Goal: Check status

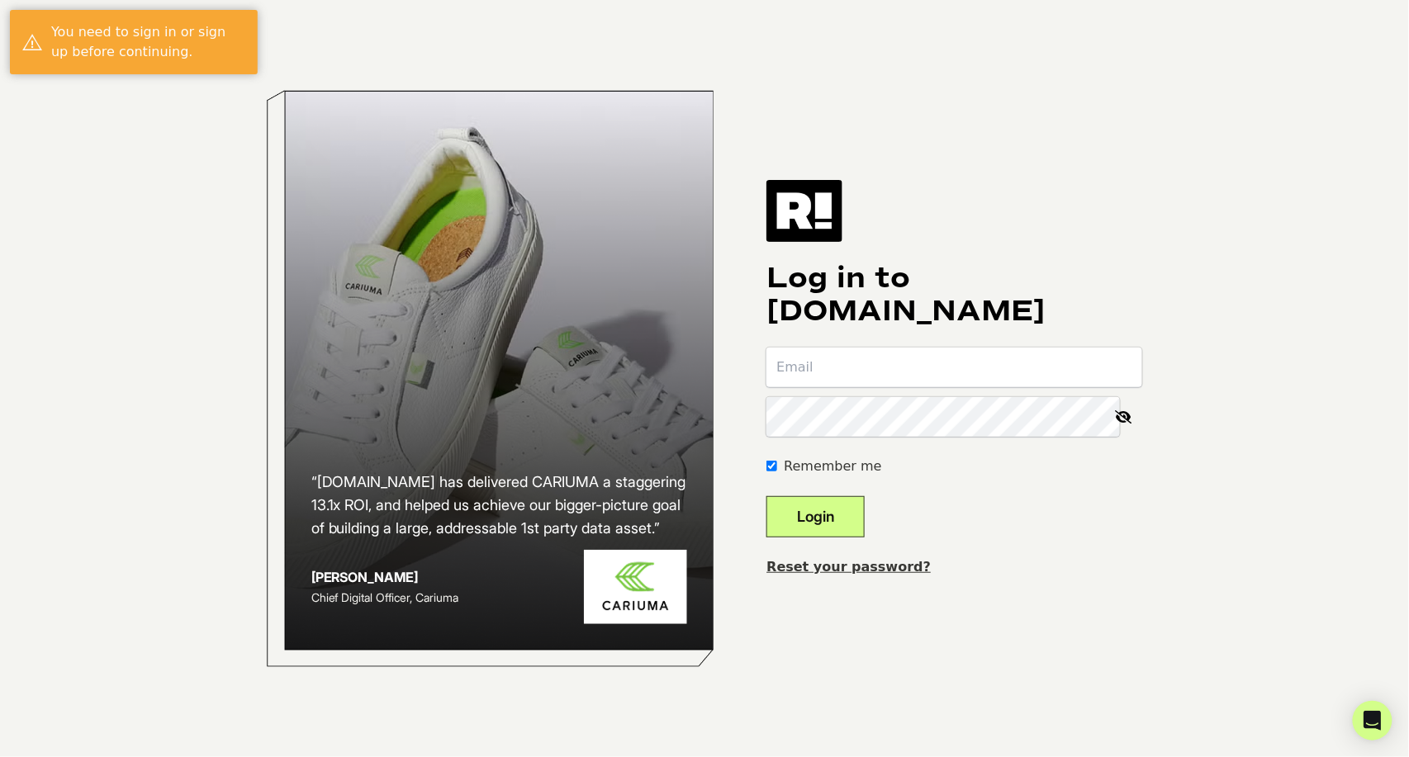
paste input "marketing@drinkmoment.com"
type input "marketing@drinkmoment.com"
click at [864, 520] on button "Login" at bounding box center [815, 516] width 98 height 41
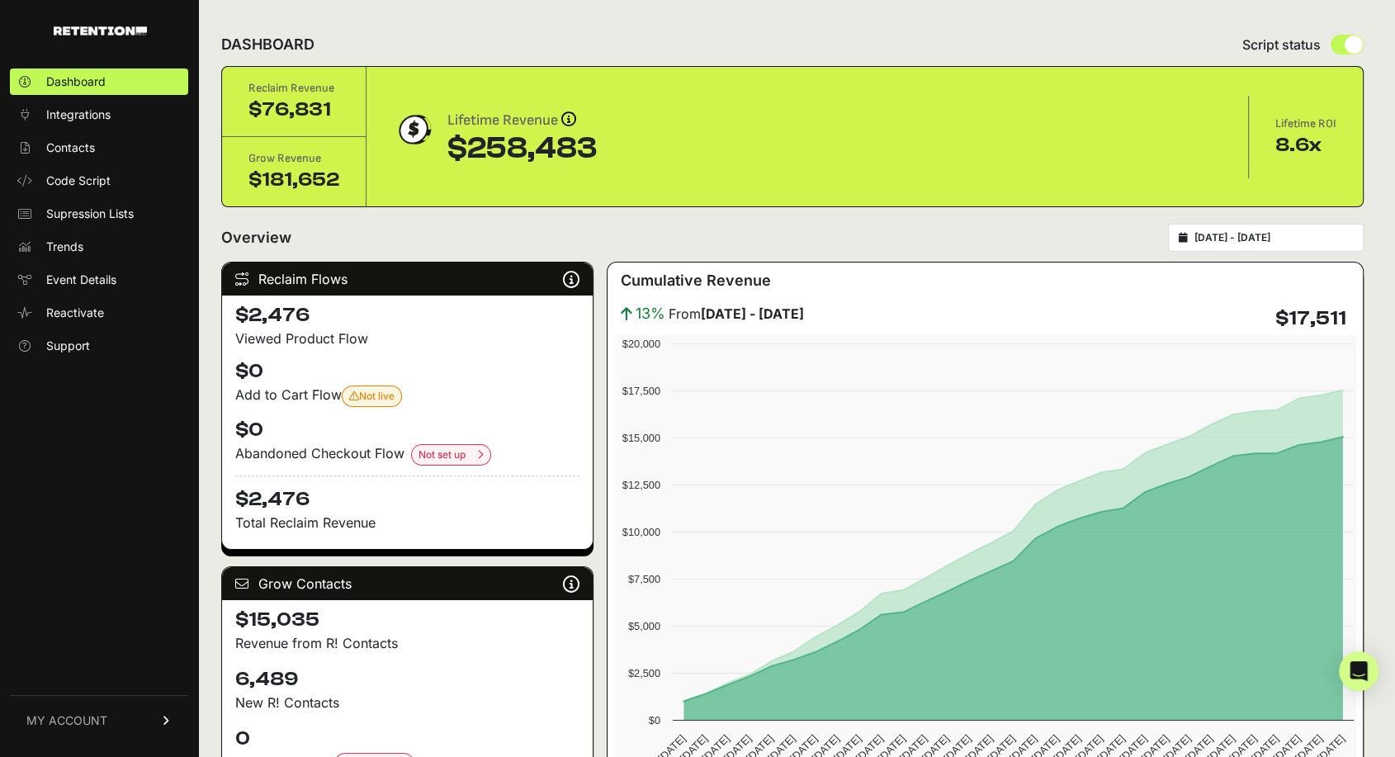
type input "[DATE]"
click at [1227, 239] on input "[DATE] - [DATE]" at bounding box center [1274, 237] width 159 height 13
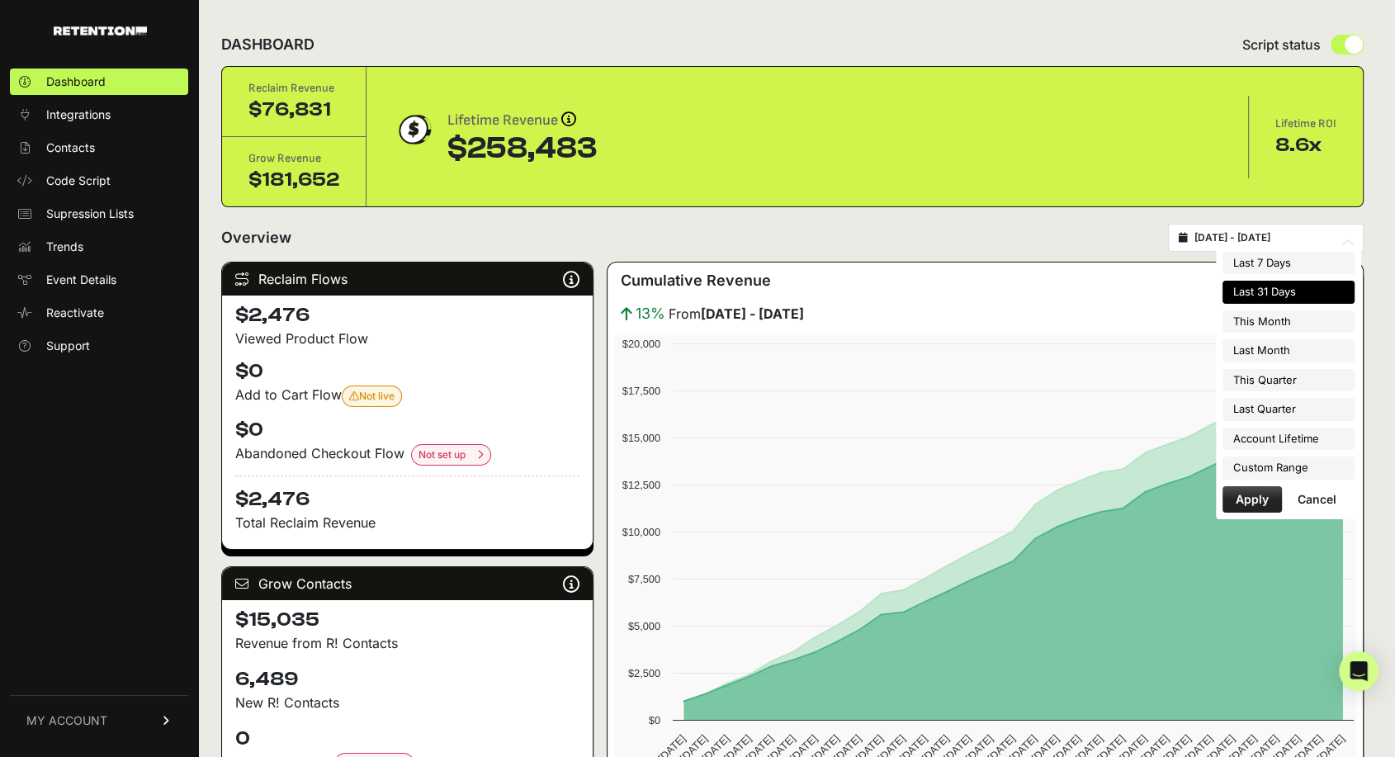
type input "[DATE]"
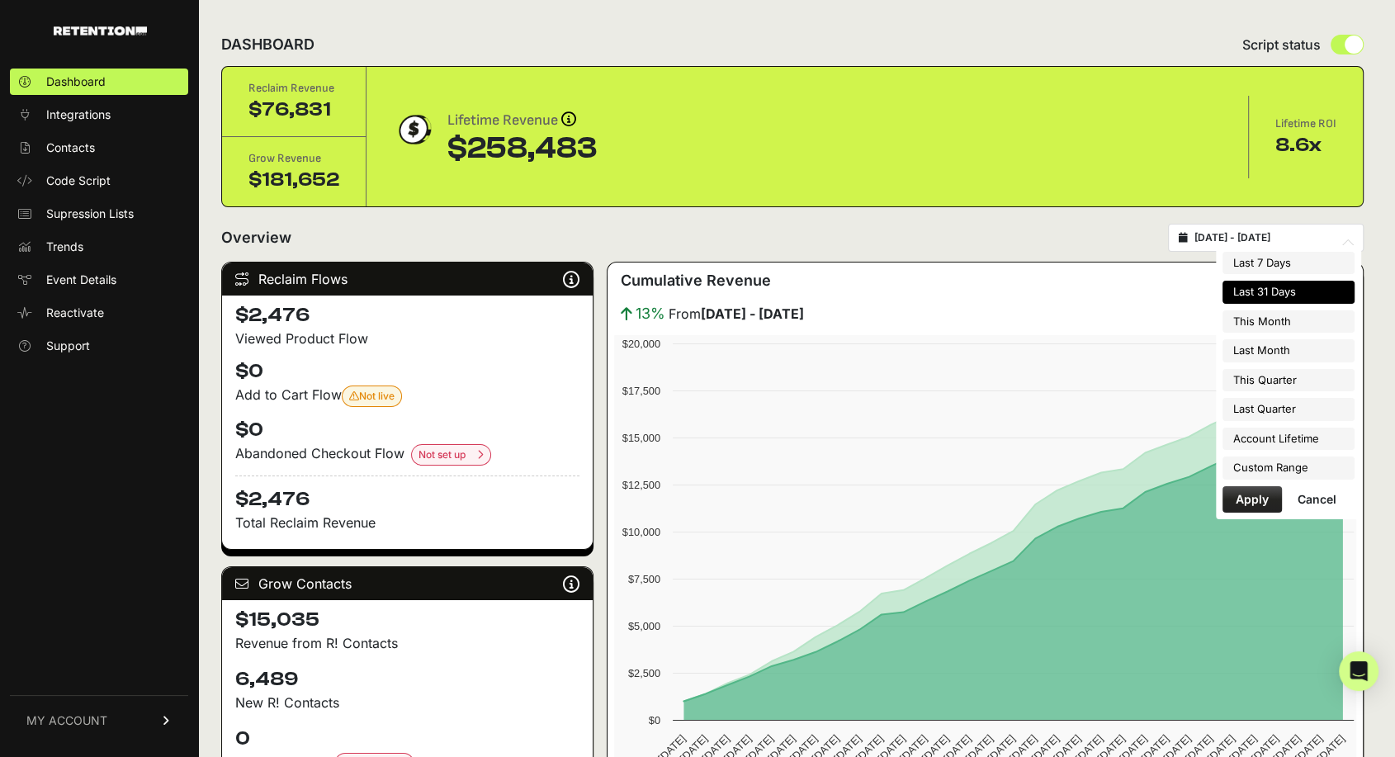
type input "[DATE]"
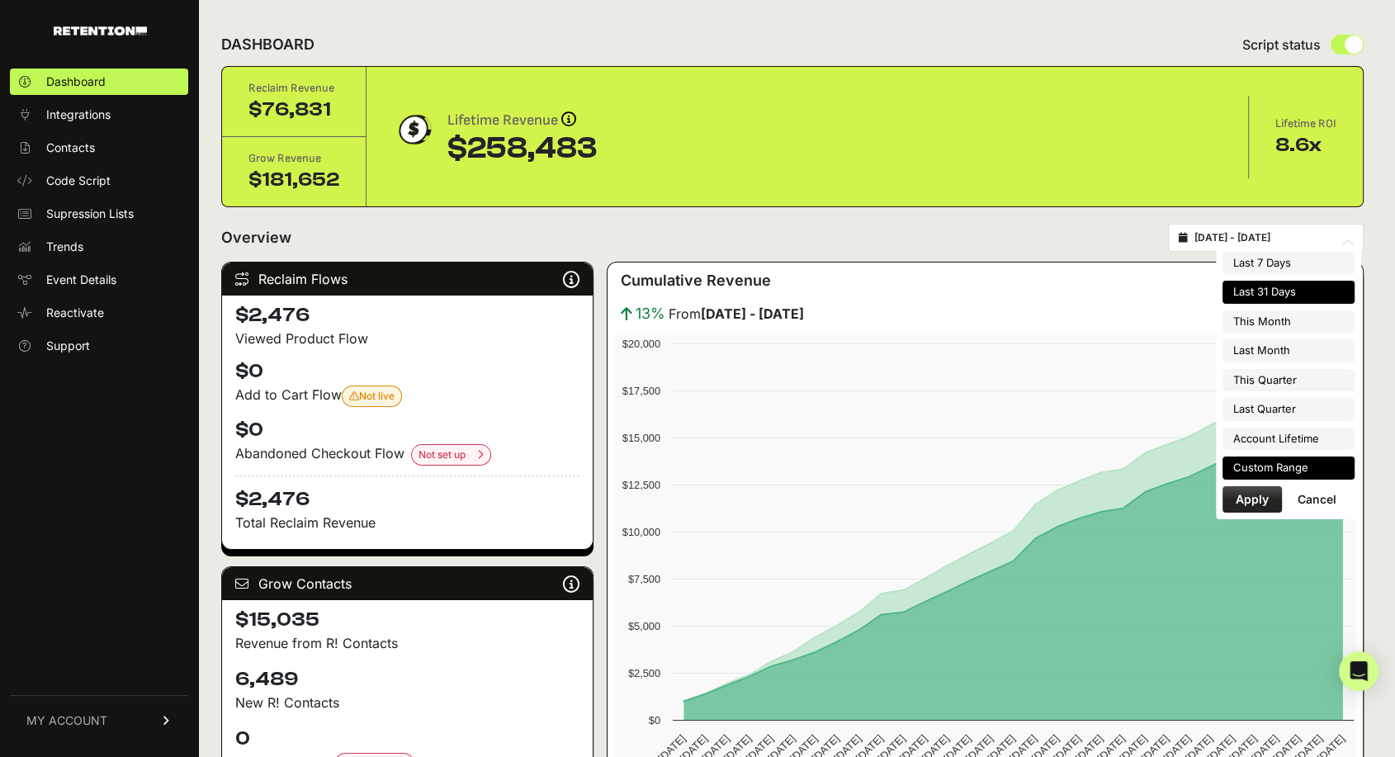
click at [1273, 473] on li "Custom Range" at bounding box center [1289, 468] width 132 height 23
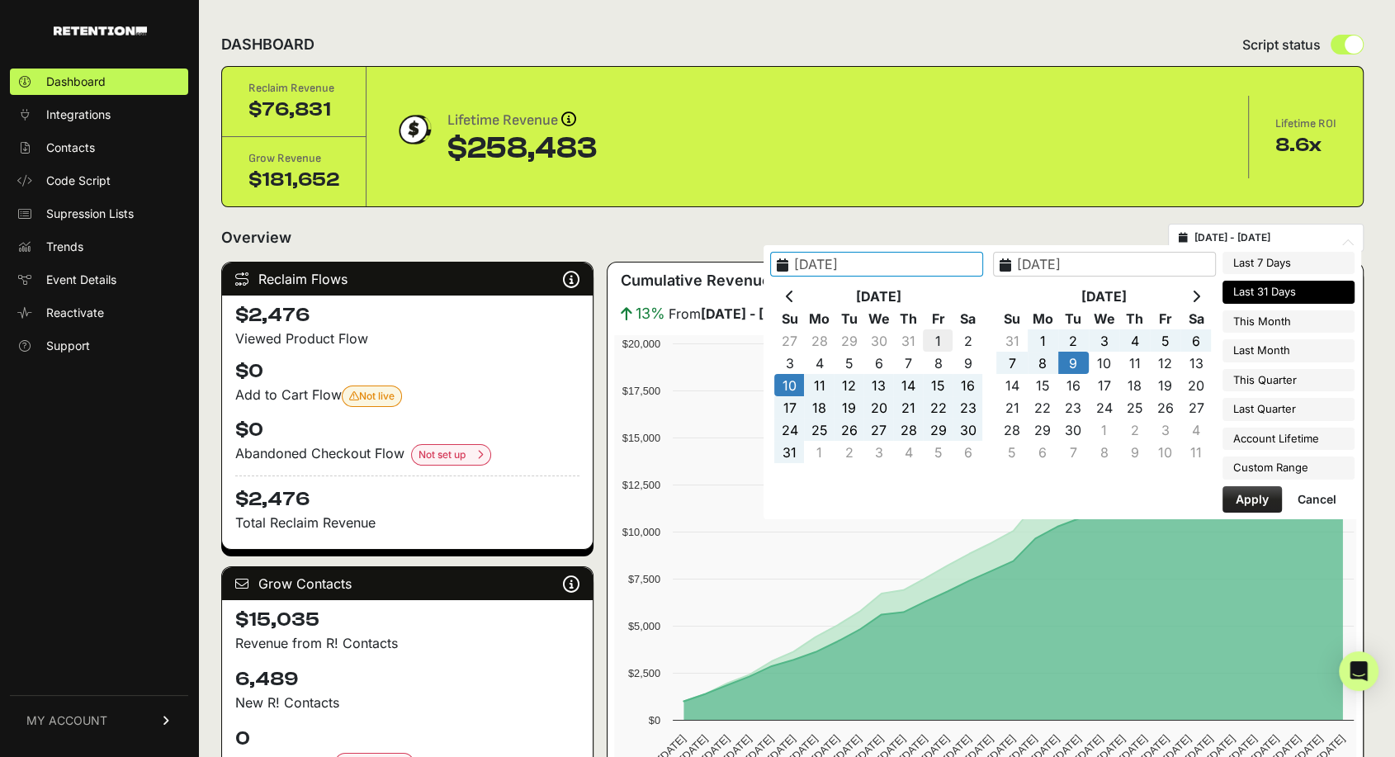
type input "[DATE]"
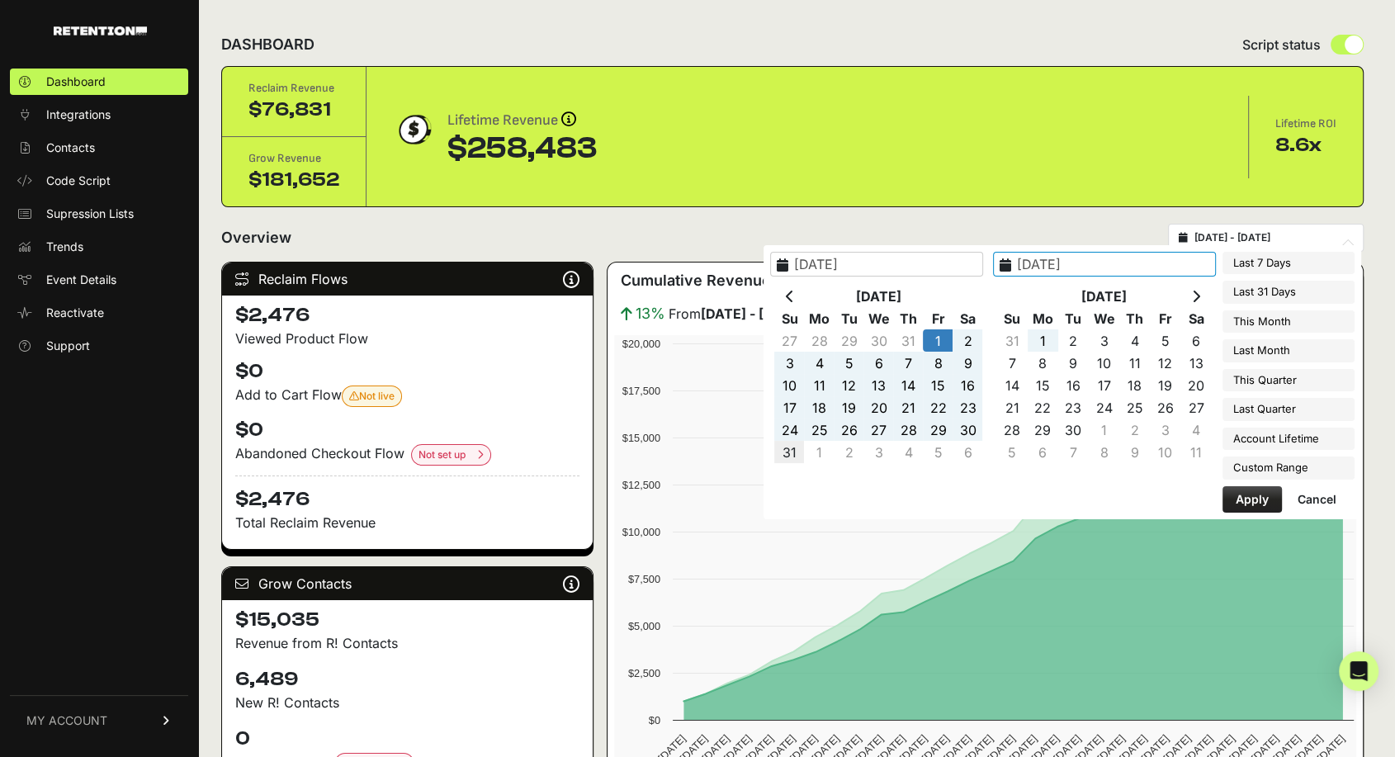
type input "[DATE]"
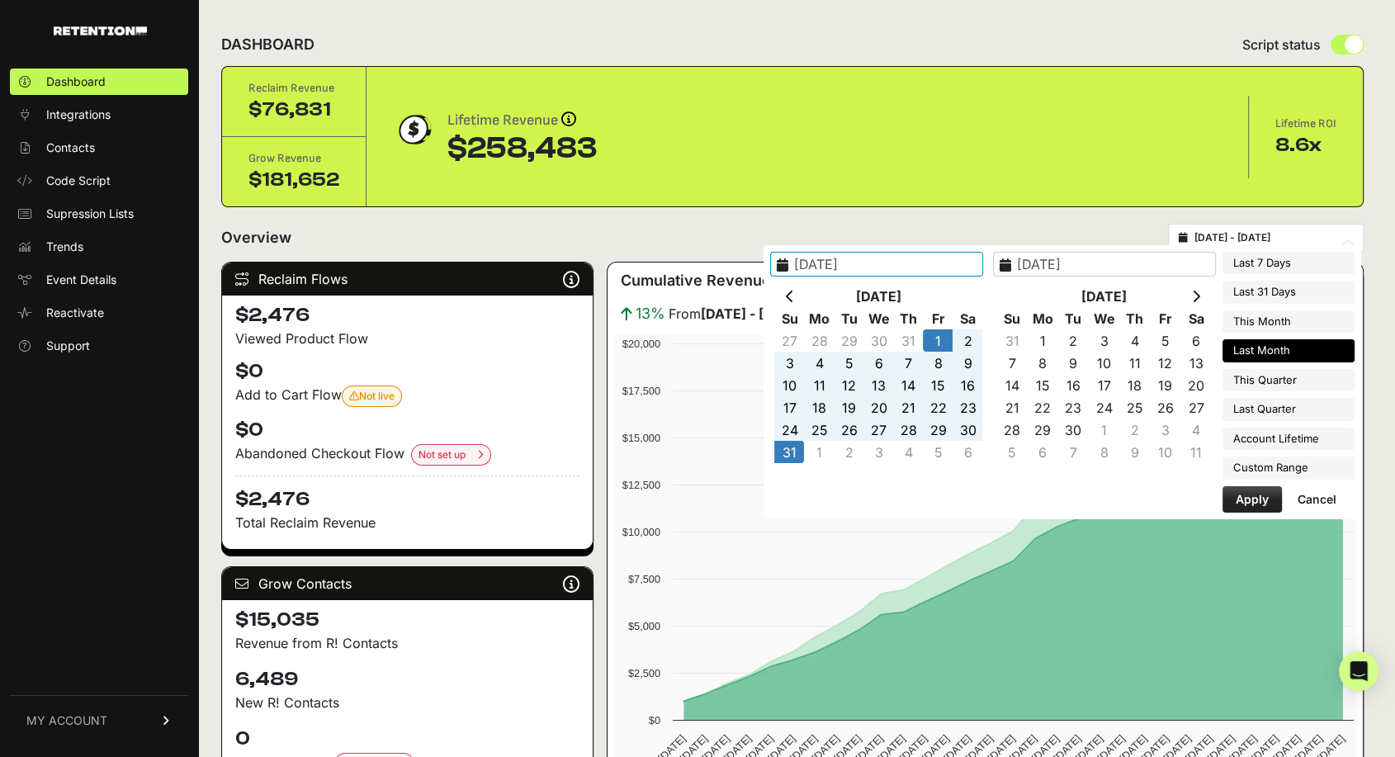
type input "[DATE]"
click at [1255, 495] on button "Apply" at bounding box center [1252, 499] width 59 height 26
type input "[DATE] - [DATE]"
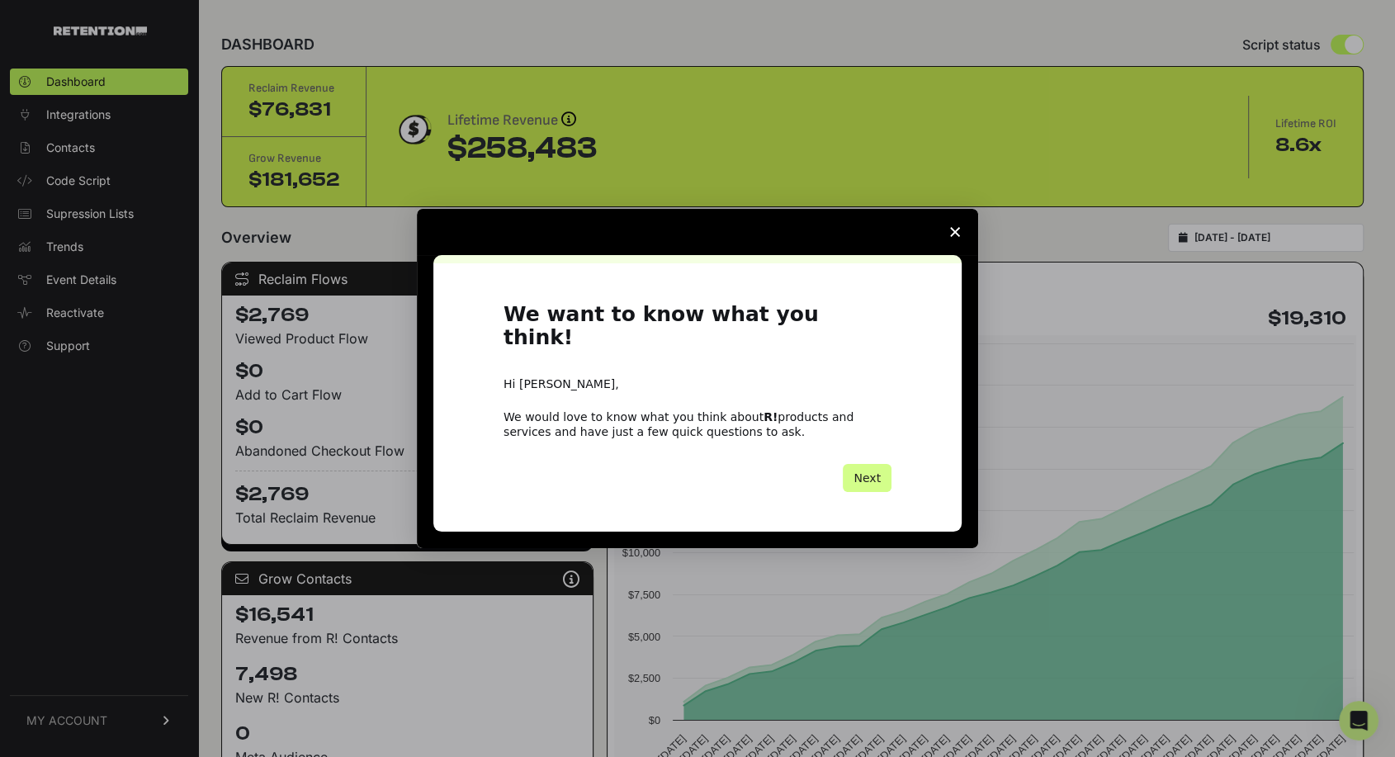
click at [963, 242] on span "Close survey" at bounding box center [955, 232] width 46 height 46
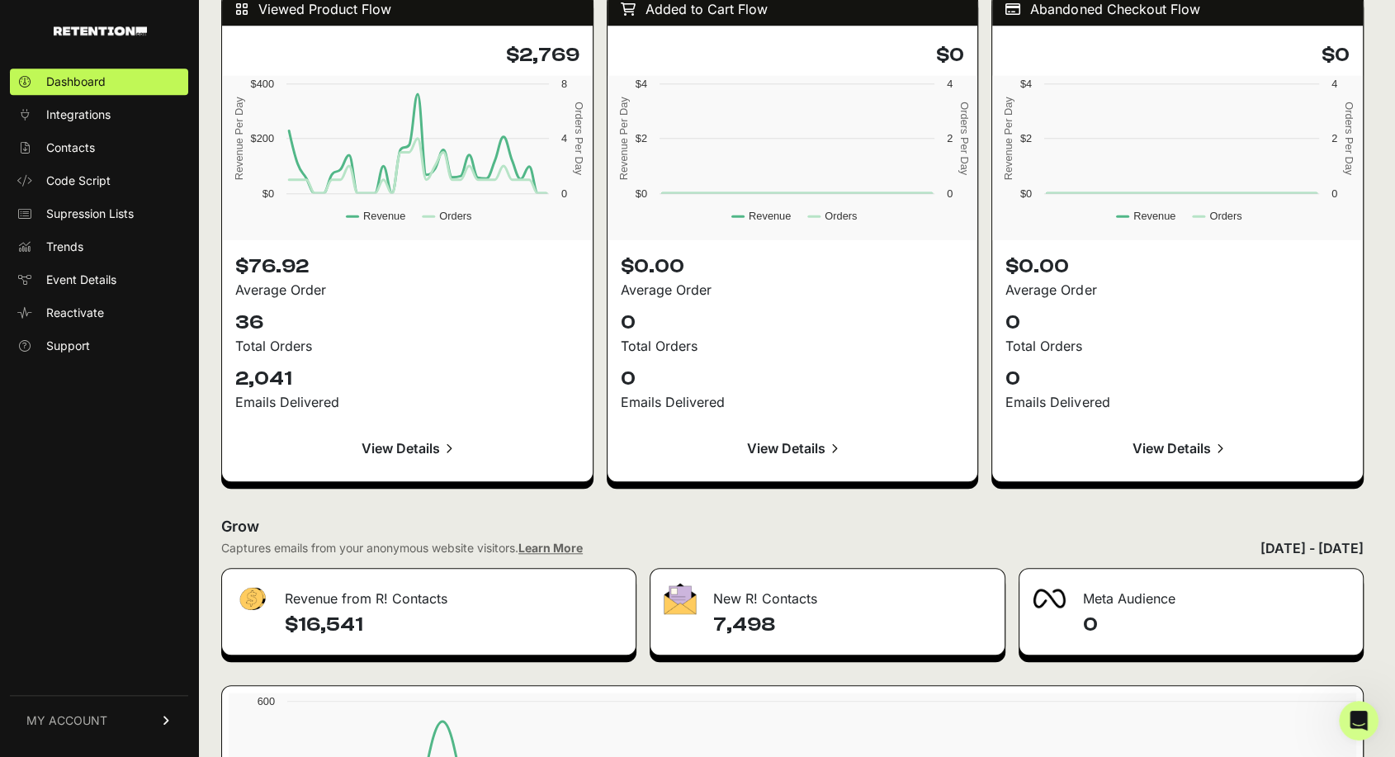
scroll to position [1815, 0]
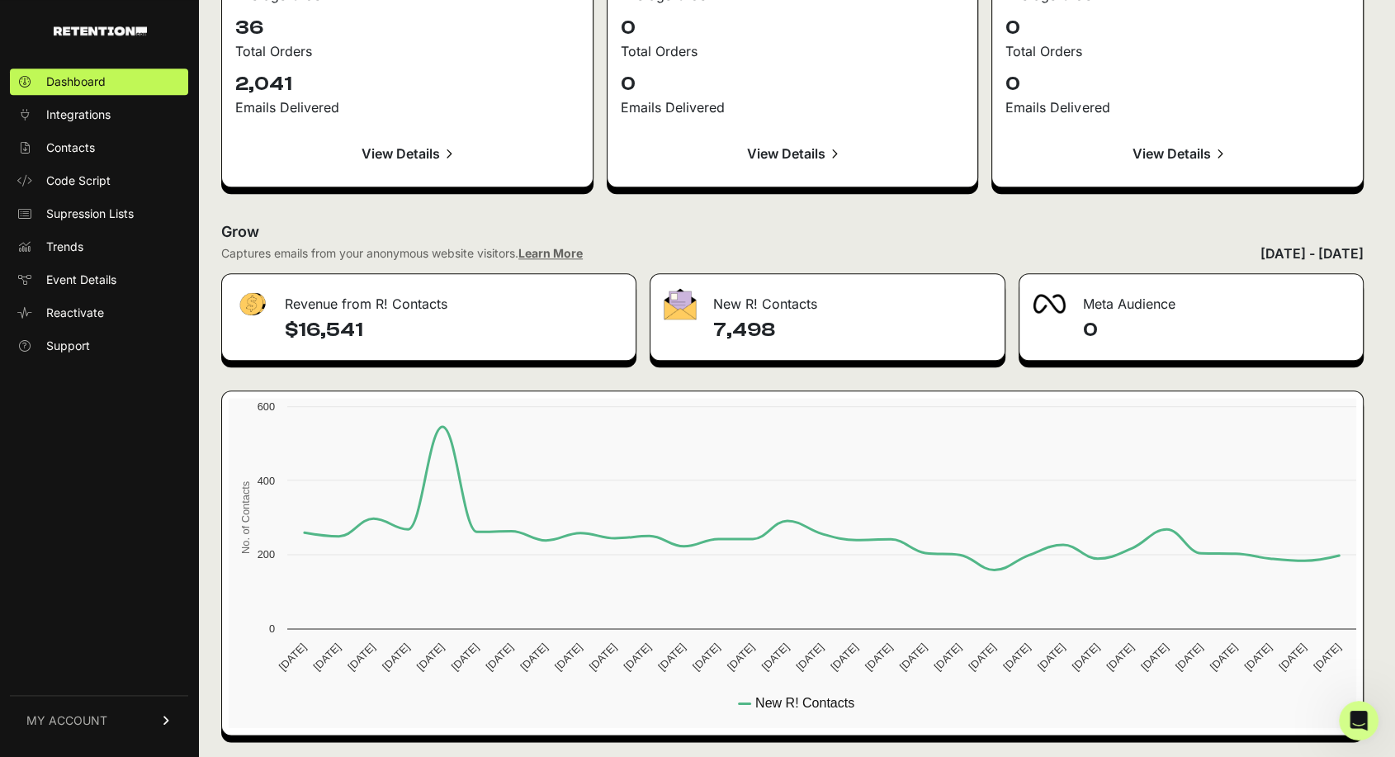
drag, startPoint x: 793, startPoint y: 322, endPoint x: 712, endPoint y: 329, distance: 82.1
click at [712, 329] on div "7,498" at bounding box center [828, 338] width 355 height 43
copy h4 "7,498"
drag, startPoint x: 419, startPoint y: 329, endPoint x: 289, endPoint y: 330, distance: 130.5
click at [289, 330] on h4 "$16,541" at bounding box center [454, 330] width 338 height 26
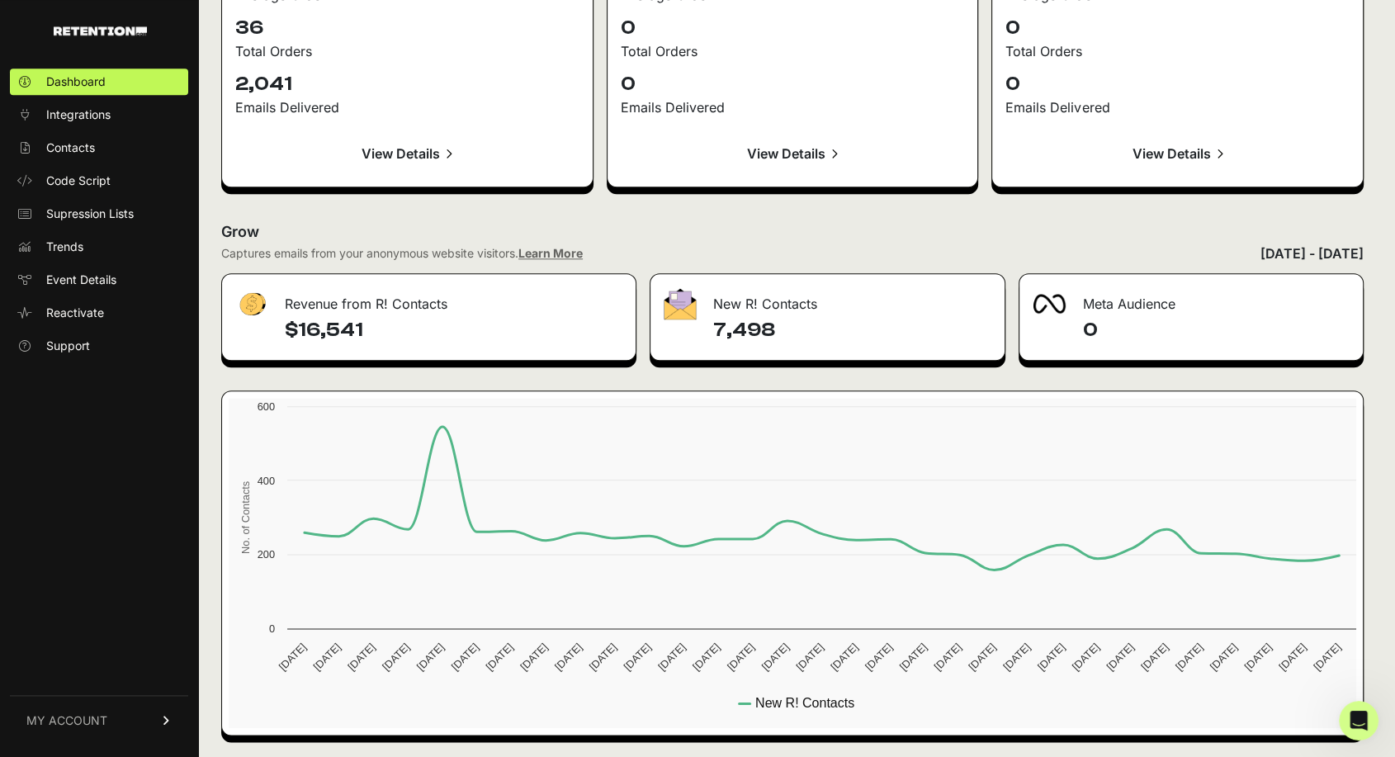
copy h4 "$16,541"
